Goal: Task Accomplishment & Management: Manage account settings

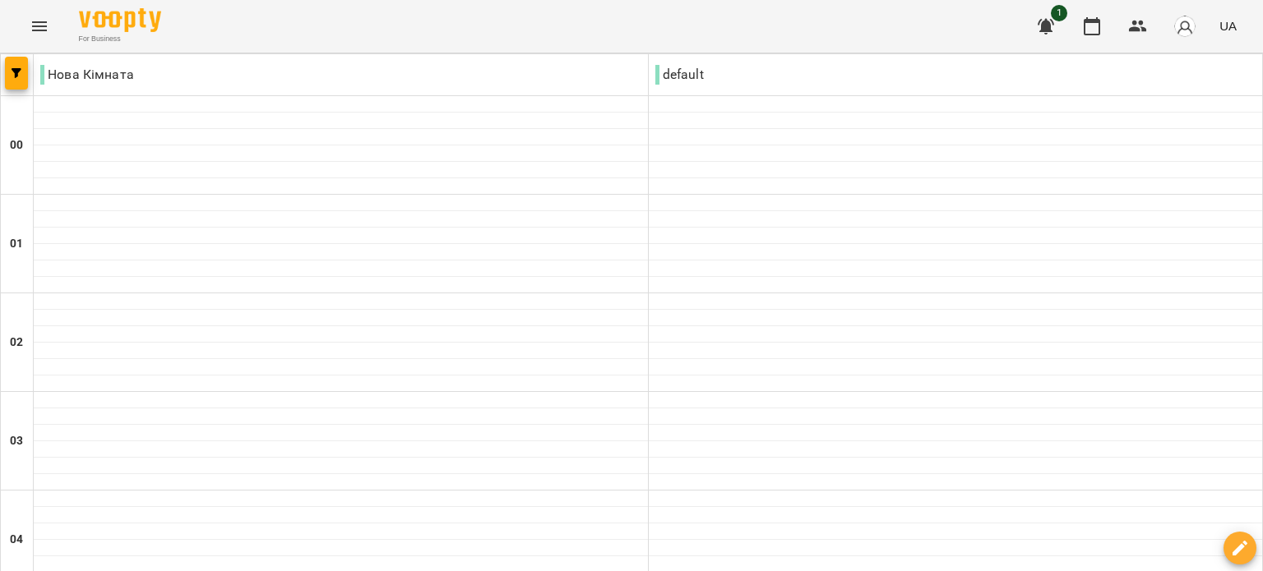
scroll to position [987, 0]
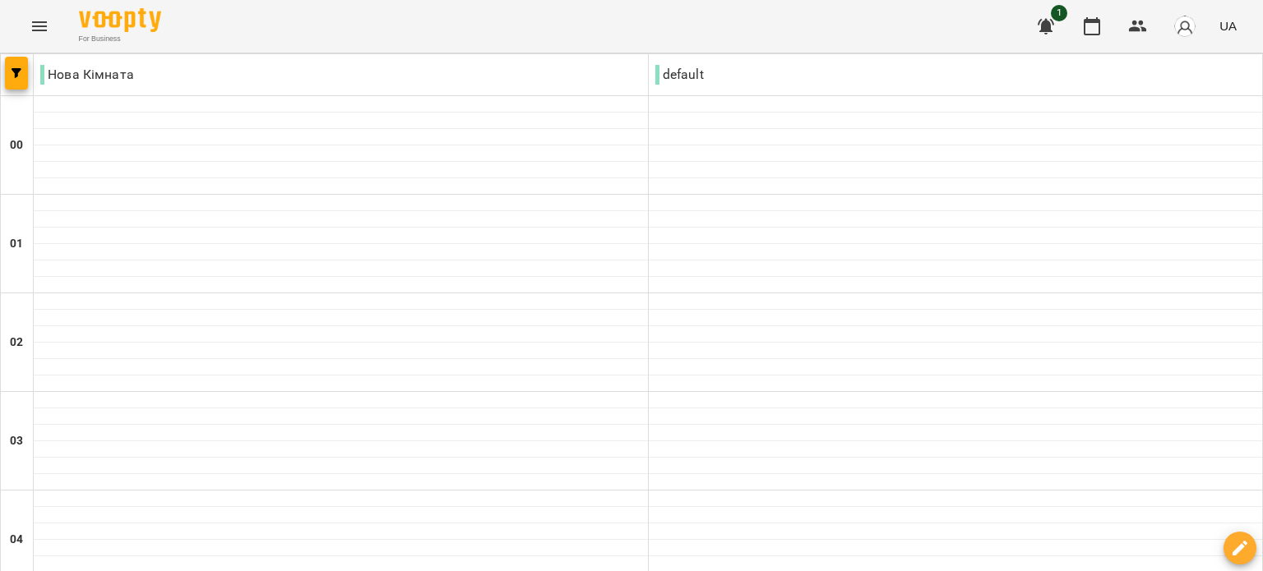
type input "**********"
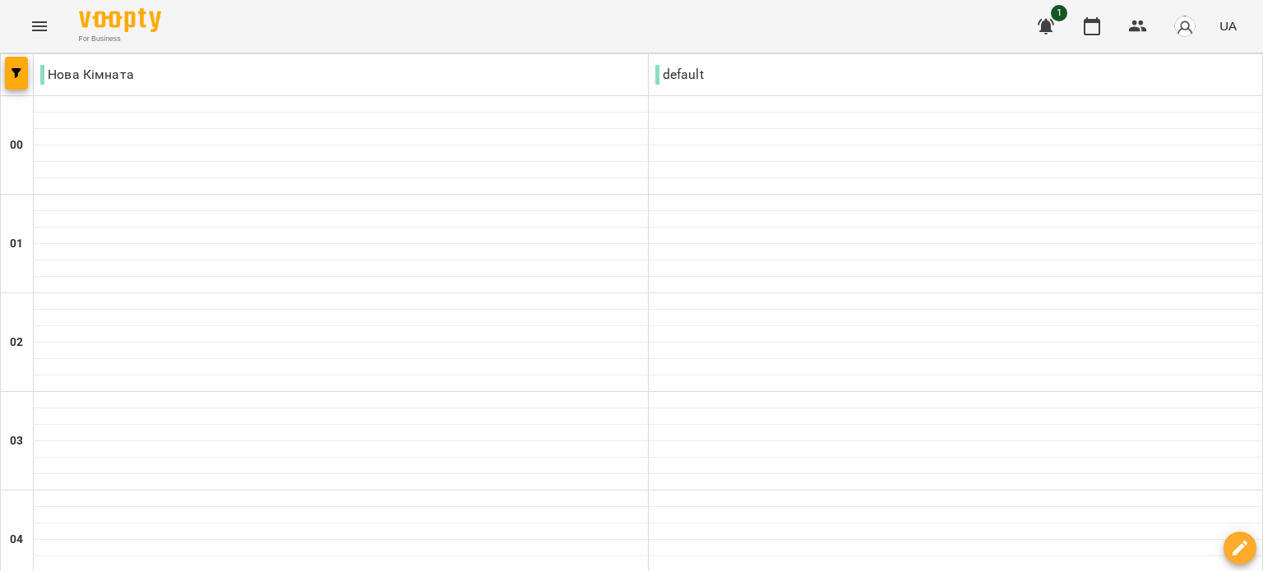
scroll to position [1327, 0]
